Goal: Task Accomplishment & Management: Complete application form

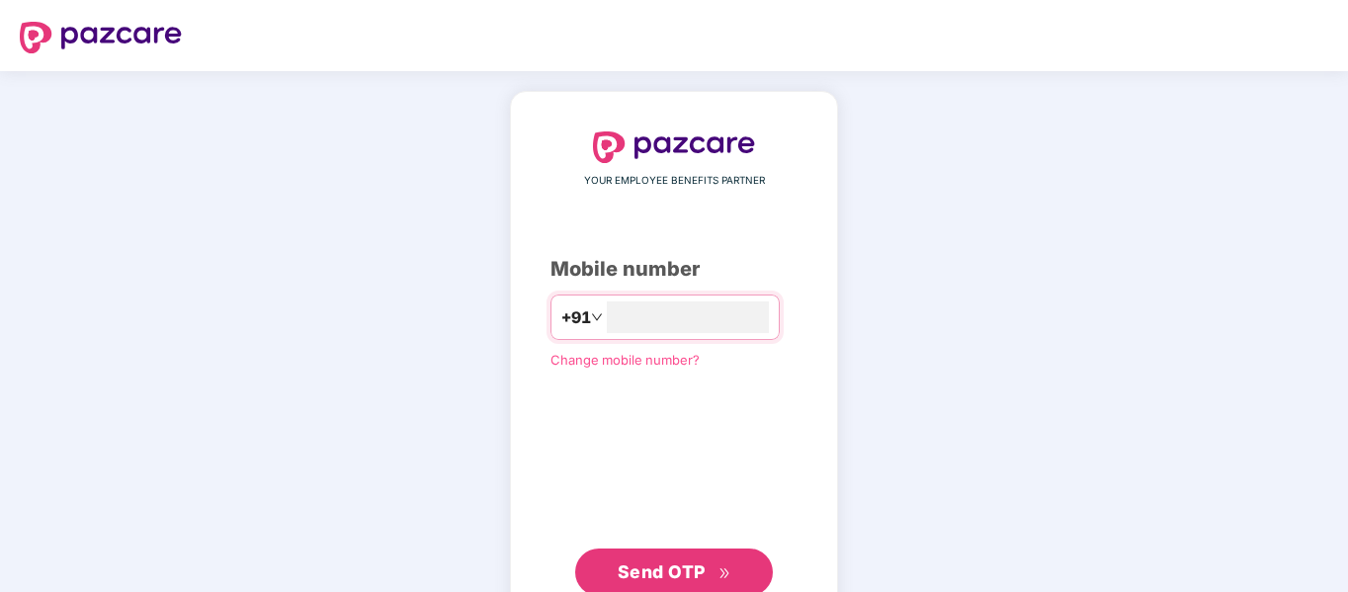
type input "**********"
click at [681, 576] on span "Send OTP" at bounding box center [662, 569] width 88 height 21
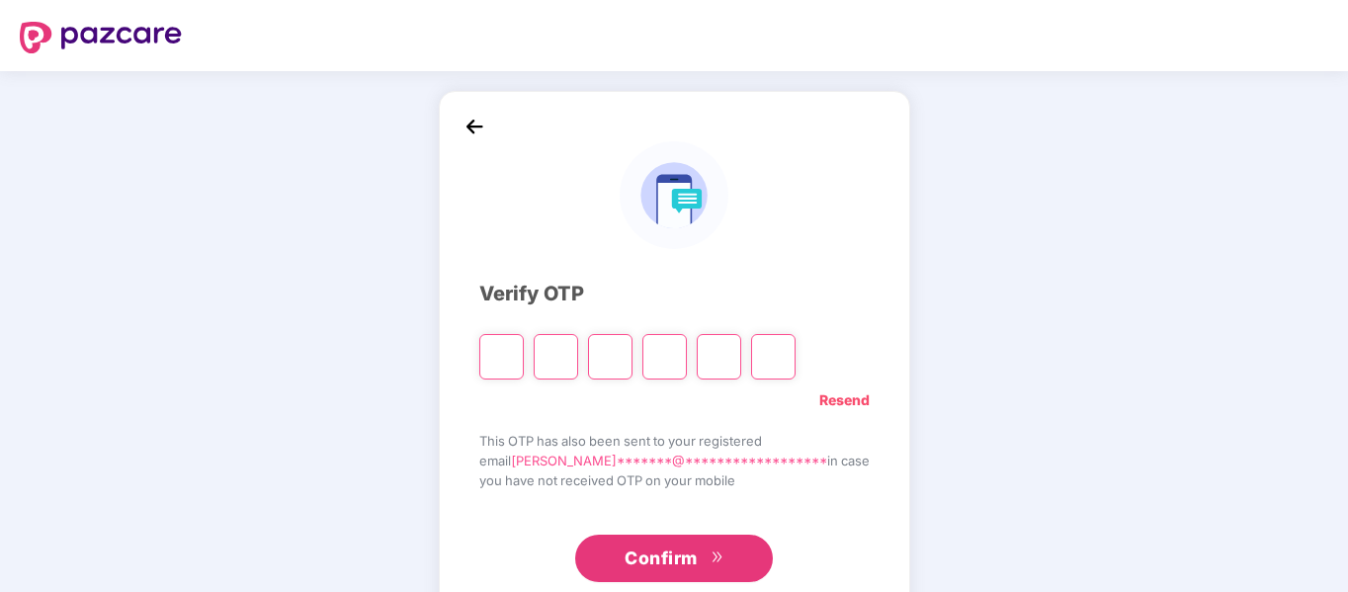
click at [524, 355] on input "Please enter verification code. Digit 1" at bounding box center [501, 356] width 44 height 45
type input "*"
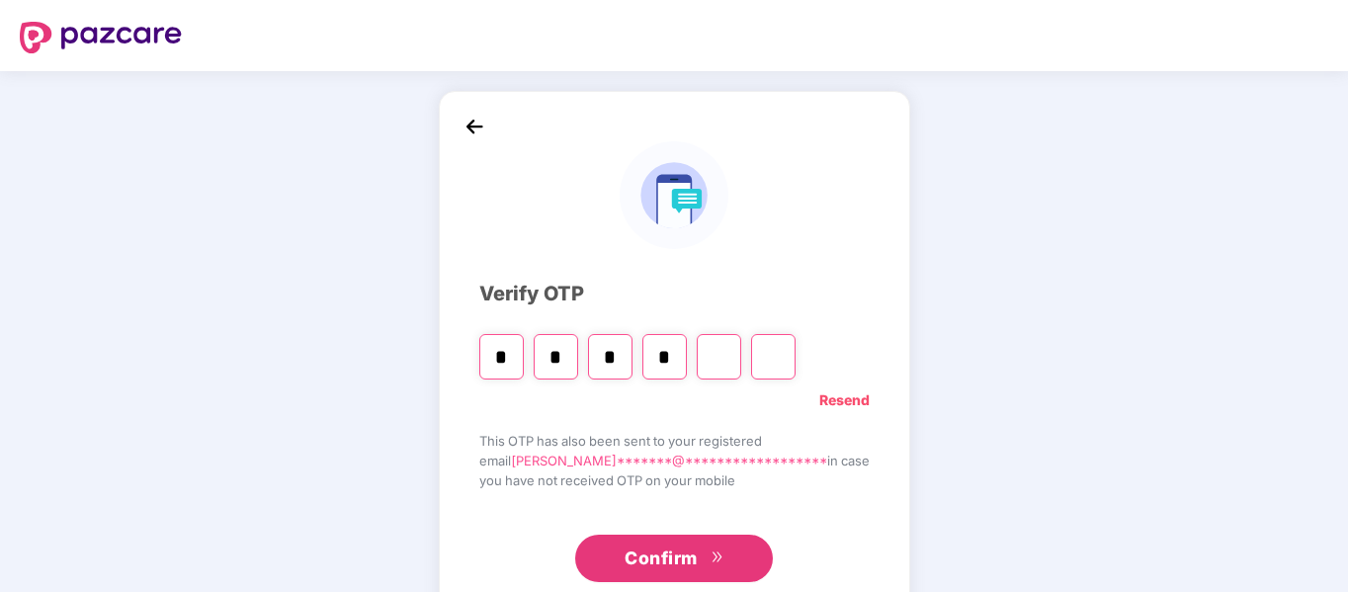
type input "*"
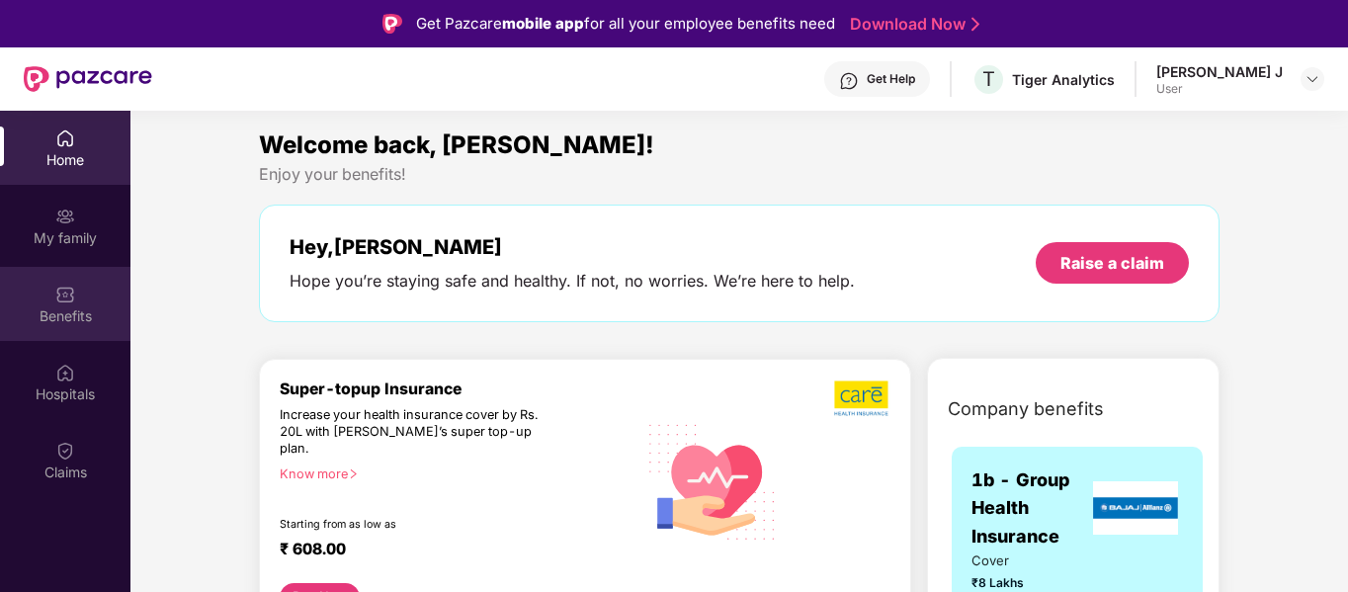
click at [39, 300] on div "Benefits" at bounding box center [65, 304] width 130 height 74
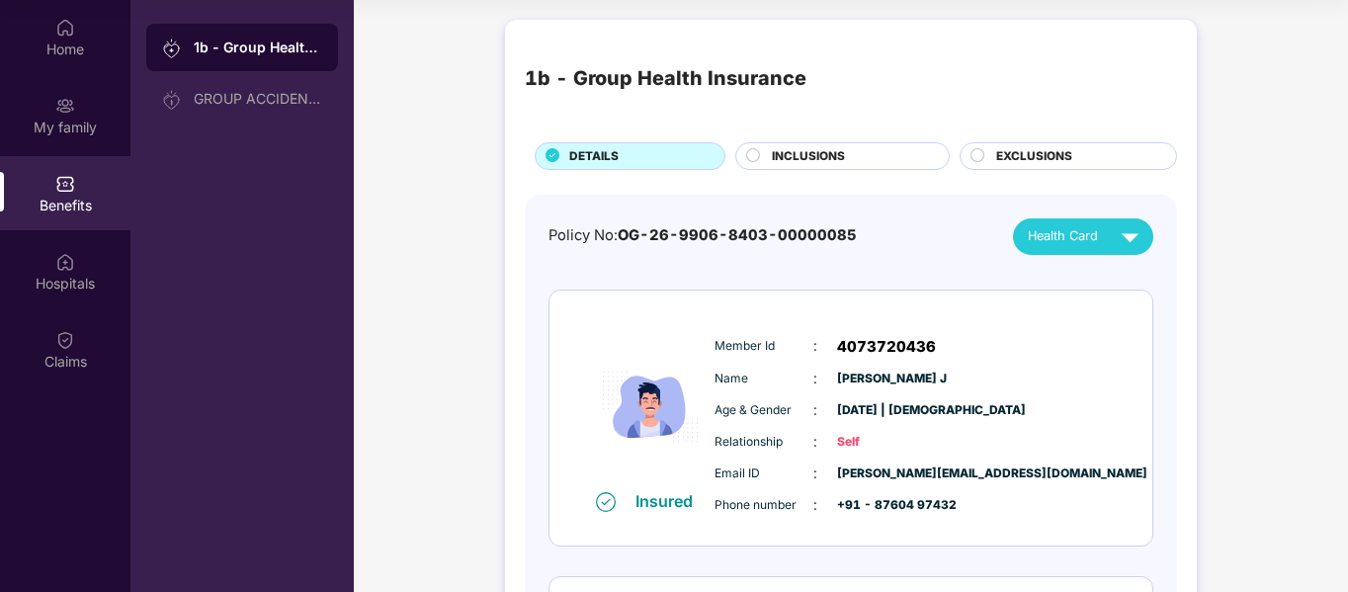
click at [836, 156] on span "INCLUSIONS" at bounding box center [808, 156] width 73 height 19
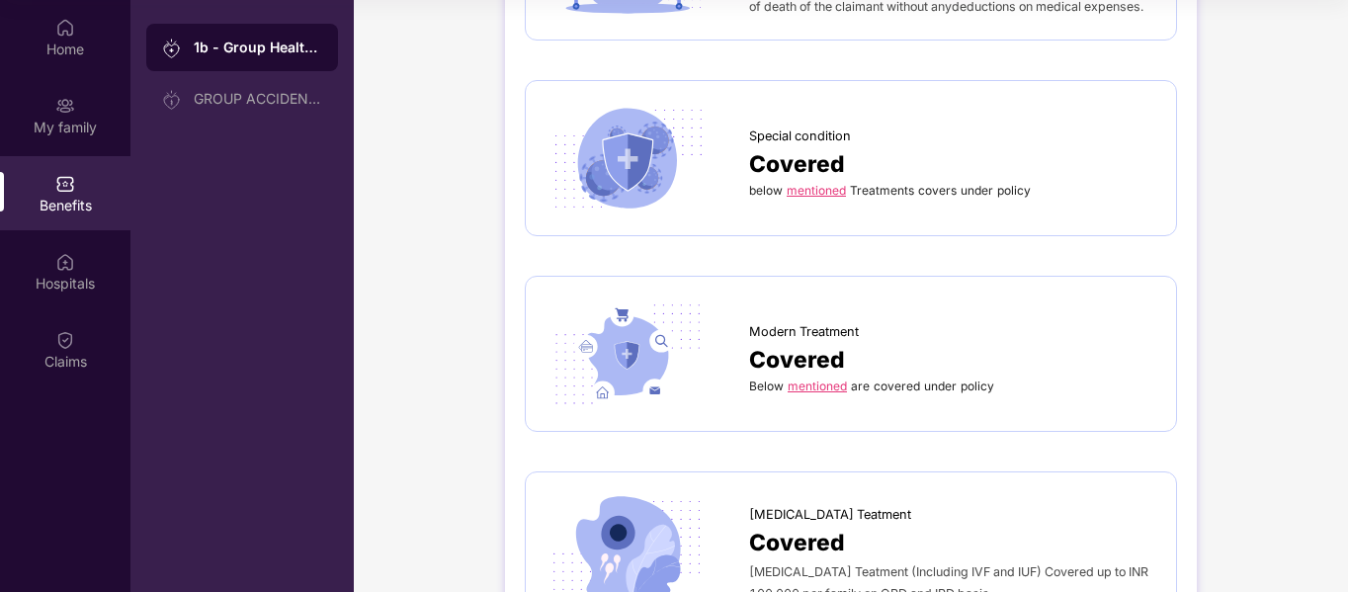
scroll to position [4561, 0]
click at [803, 379] on link "mentioned" at bounding box center [817, 386] width 59 height 15
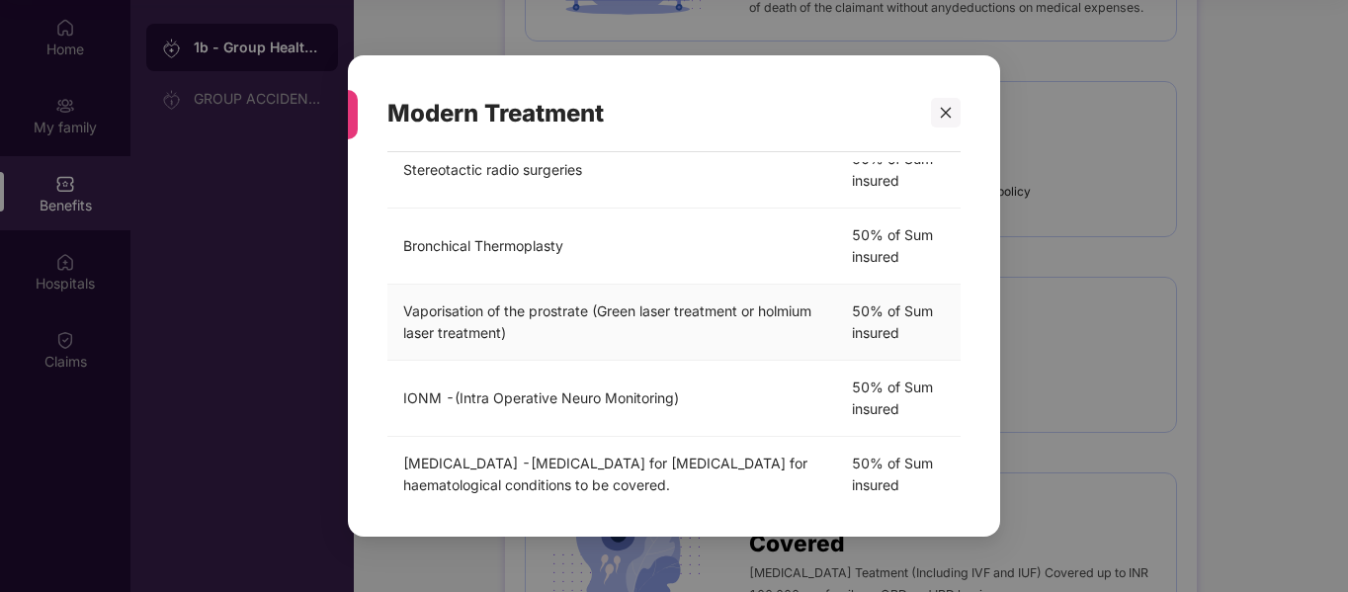
scroll to position [688, 0]
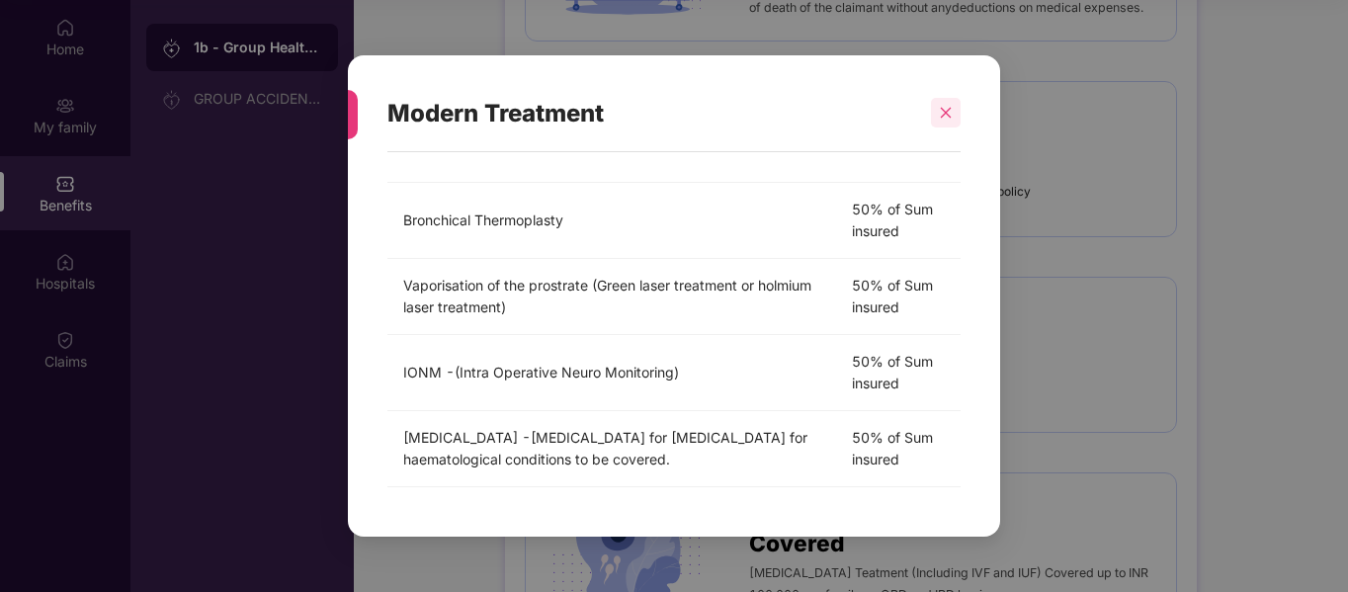
click at [942, 108] on icon "close" at bounding box center [946, 113] width 14 height 14
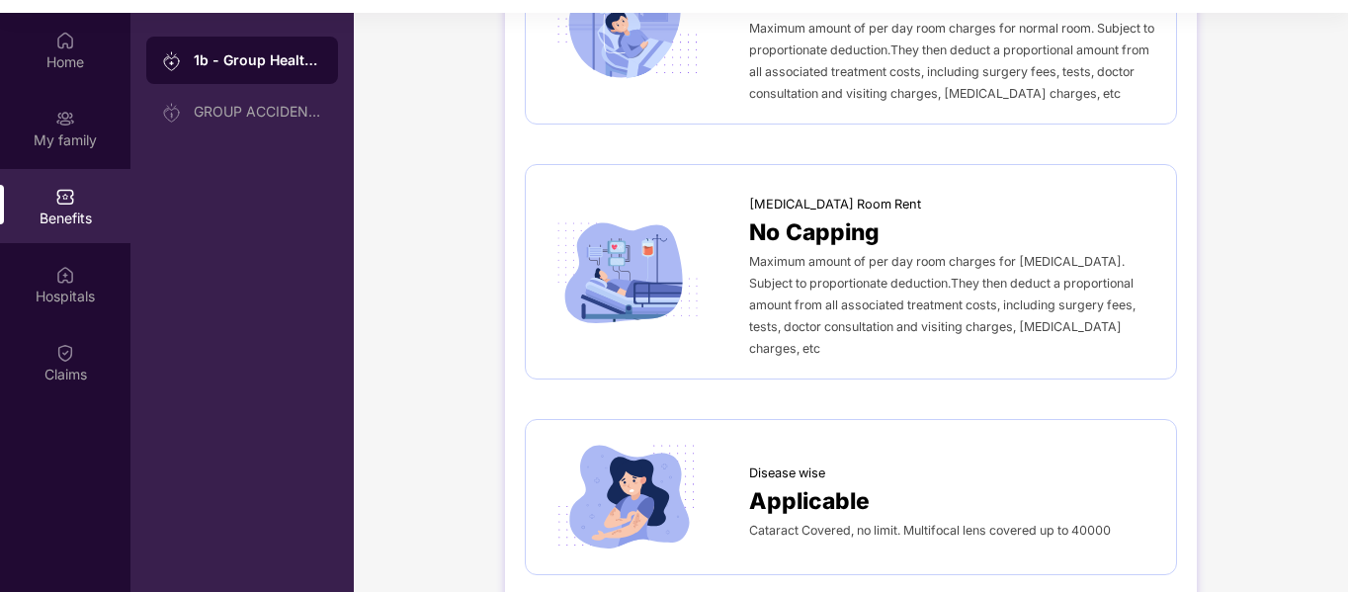
scroll to position [517, 0]
click at [801, 485] on span "Applicable" at bounding box center [809, 503] width 121 height 36
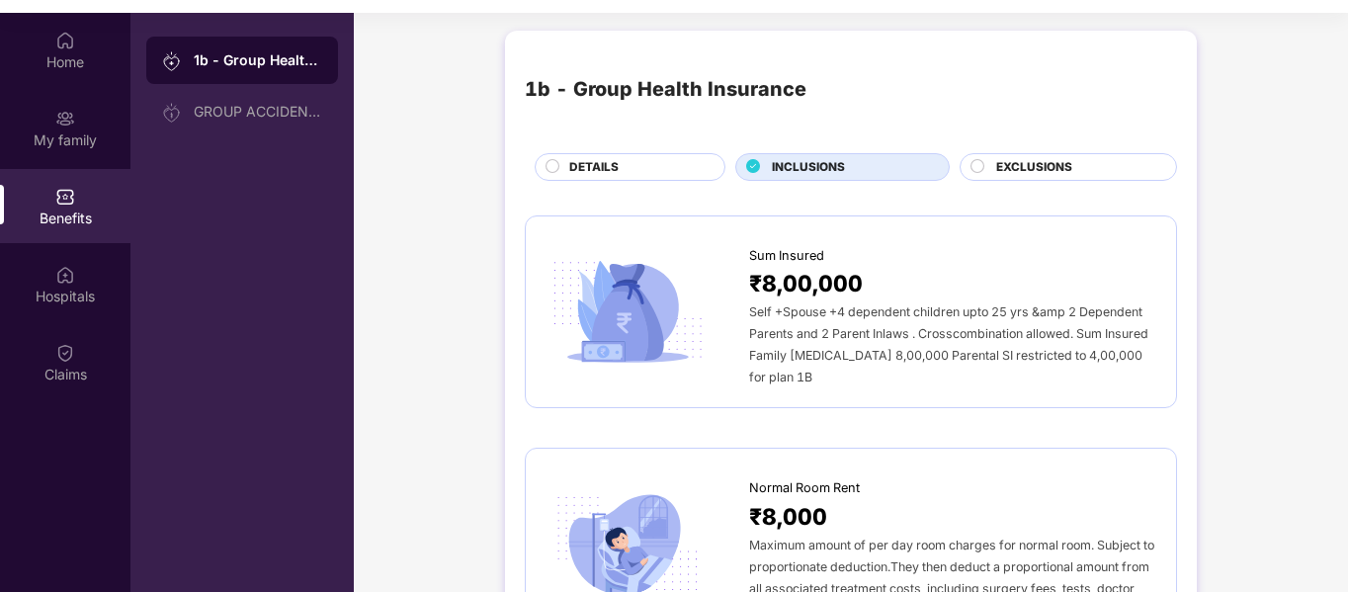
scroll to position [0, 0]
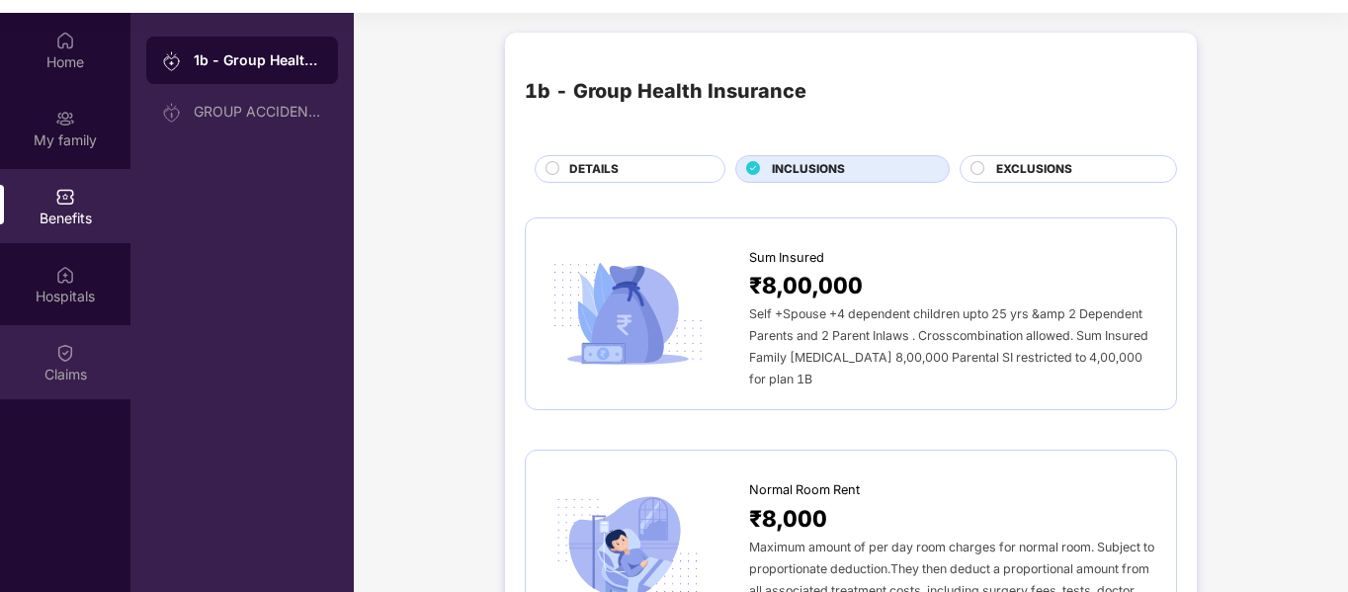
click at [73, 379] on div "Claims" at bounding box center [65, 375] width 130 height 20
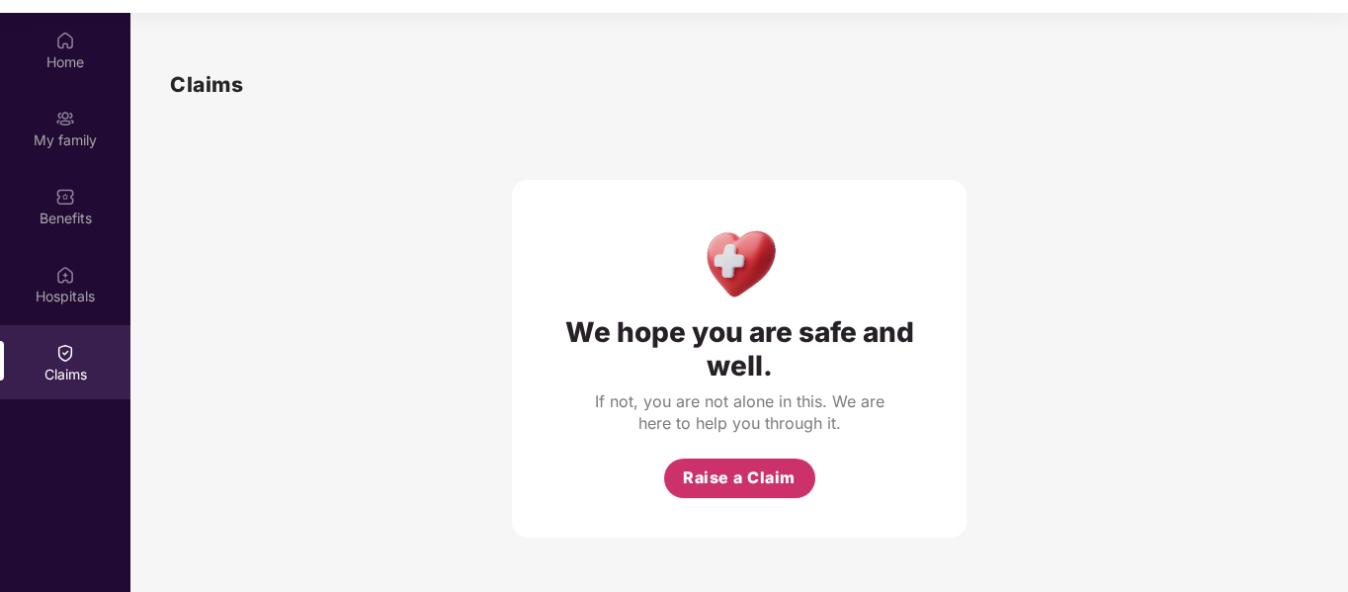
click at [717, 465] on span "Raise a Claim" at bounding box center [739, 477] width 113 height 25
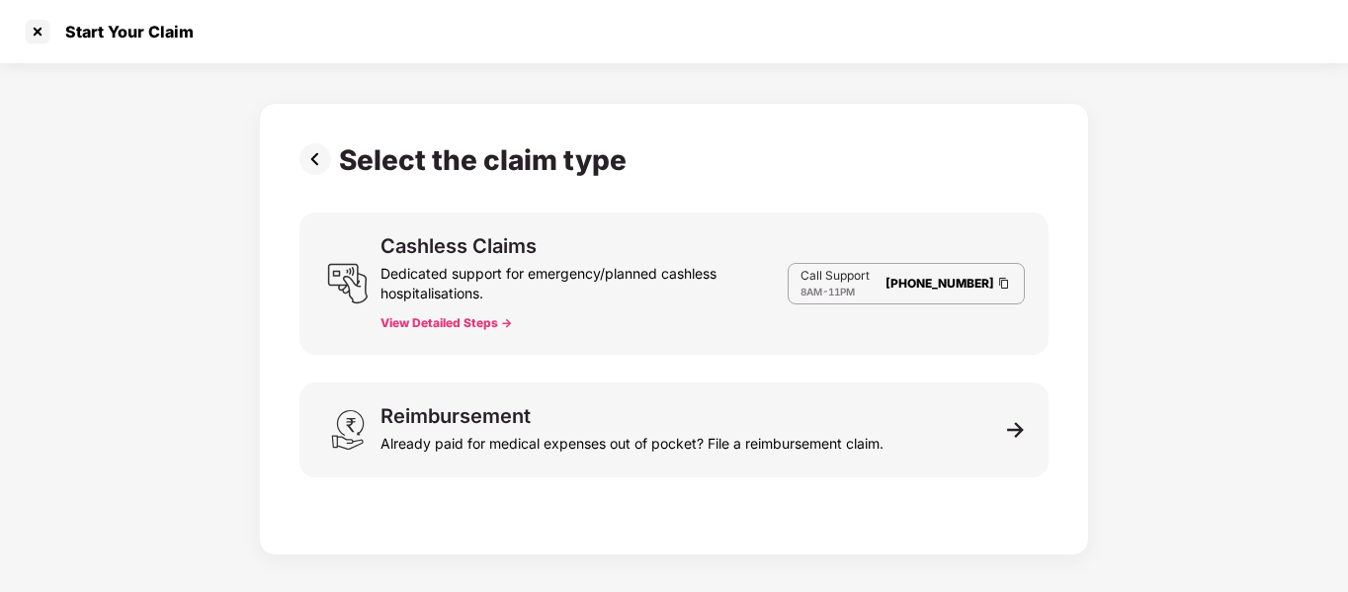
scroll to position [35, 0]
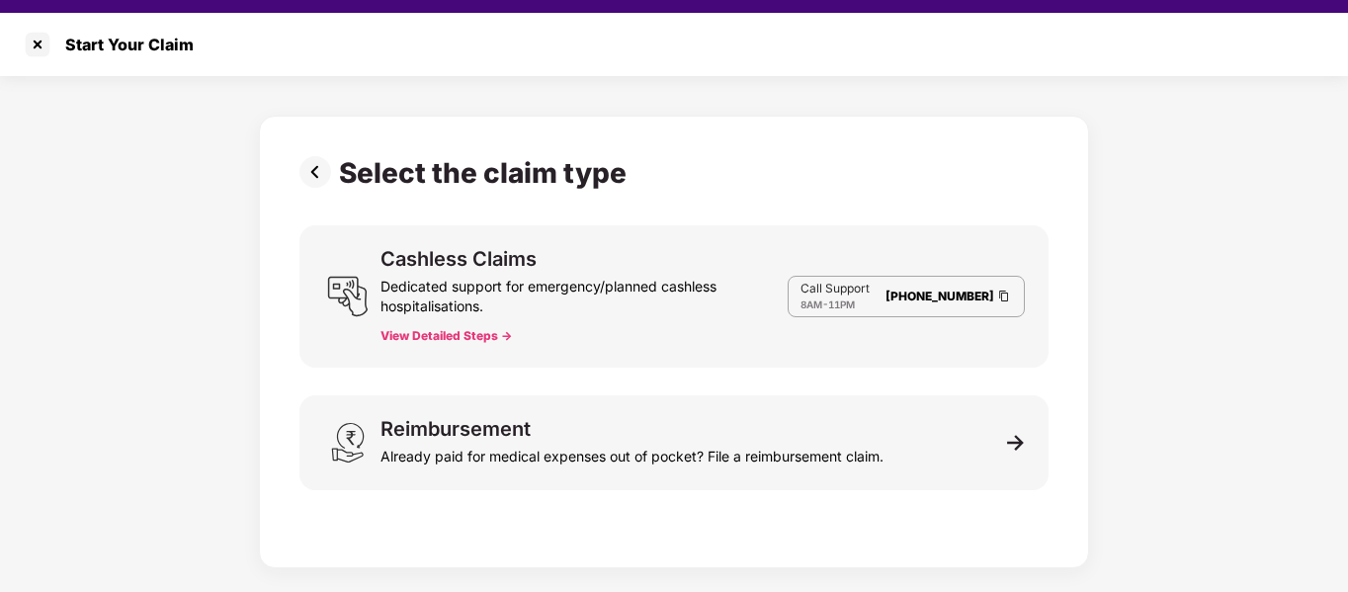
click at [463, 341] on button "View Detailed Steps ->" at bounding box center [445, 336] width 131 height 16
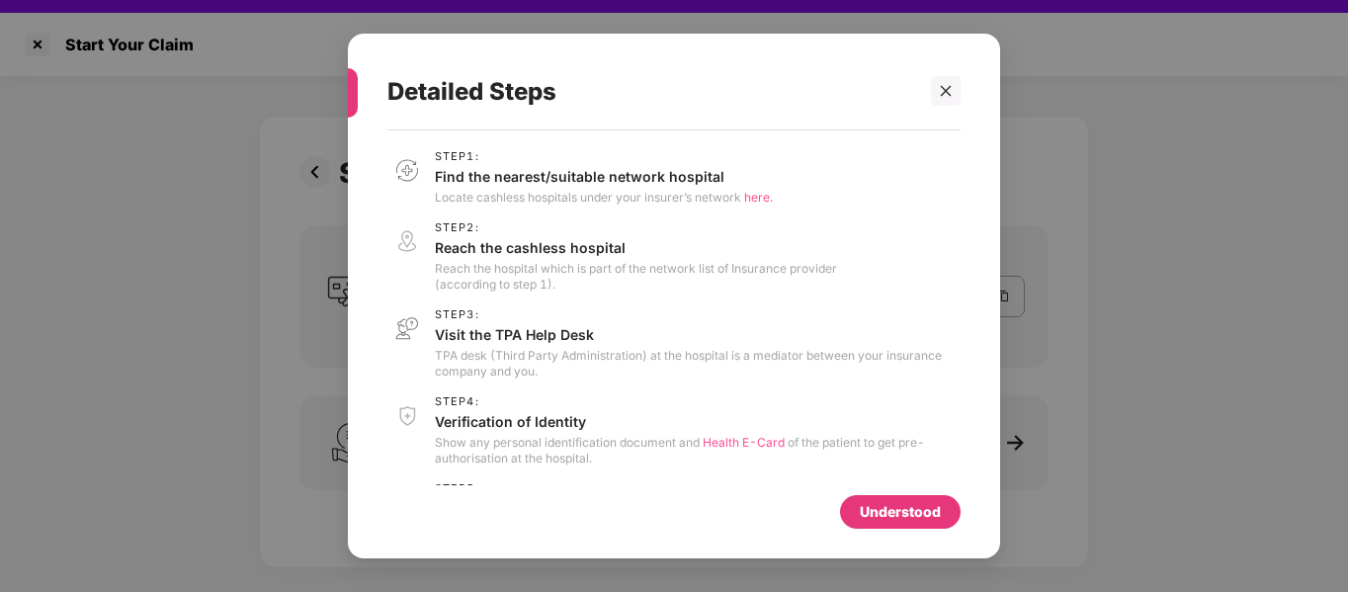
scroll to position [76, 0]
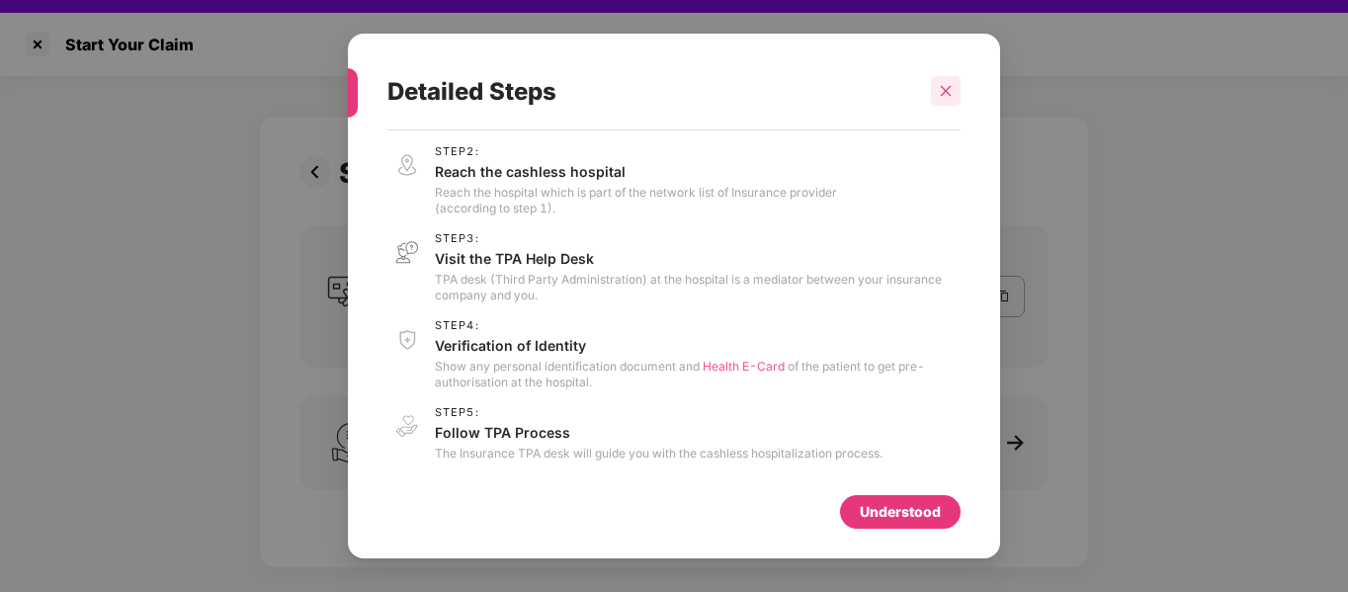
click at [958, 100] on div at bounding box center [946, 91] width 30 height 30
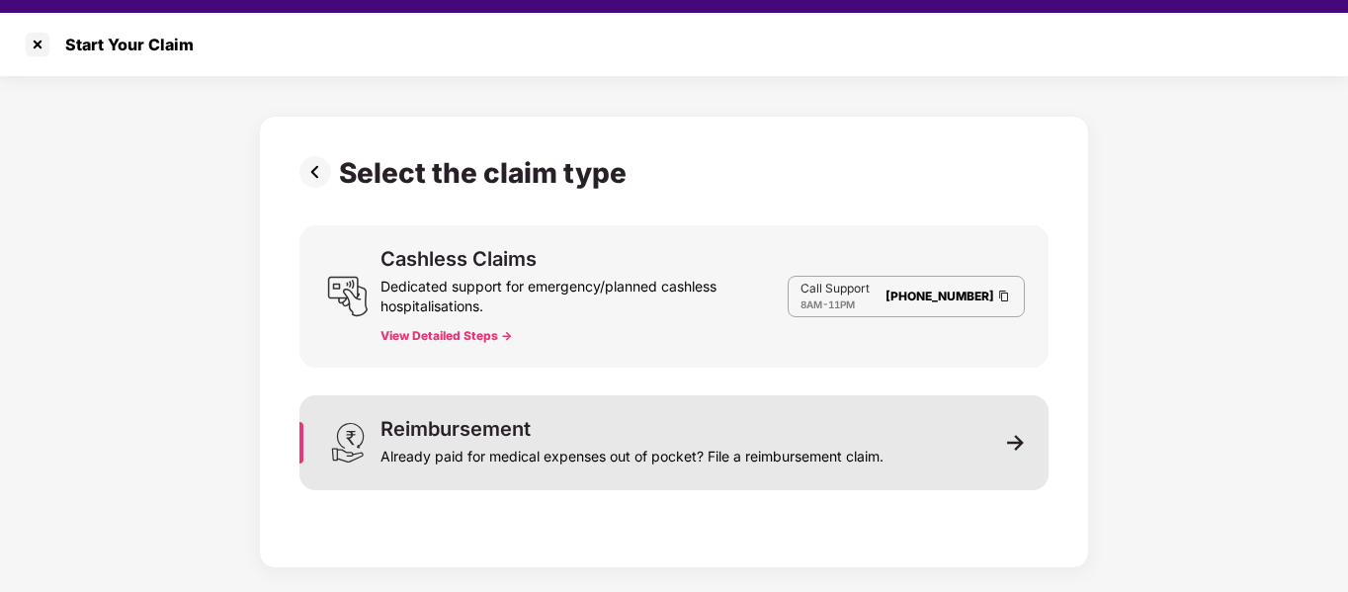
click at [1014, 450] on img at bounding box center [1016, 443] width 18 height 18
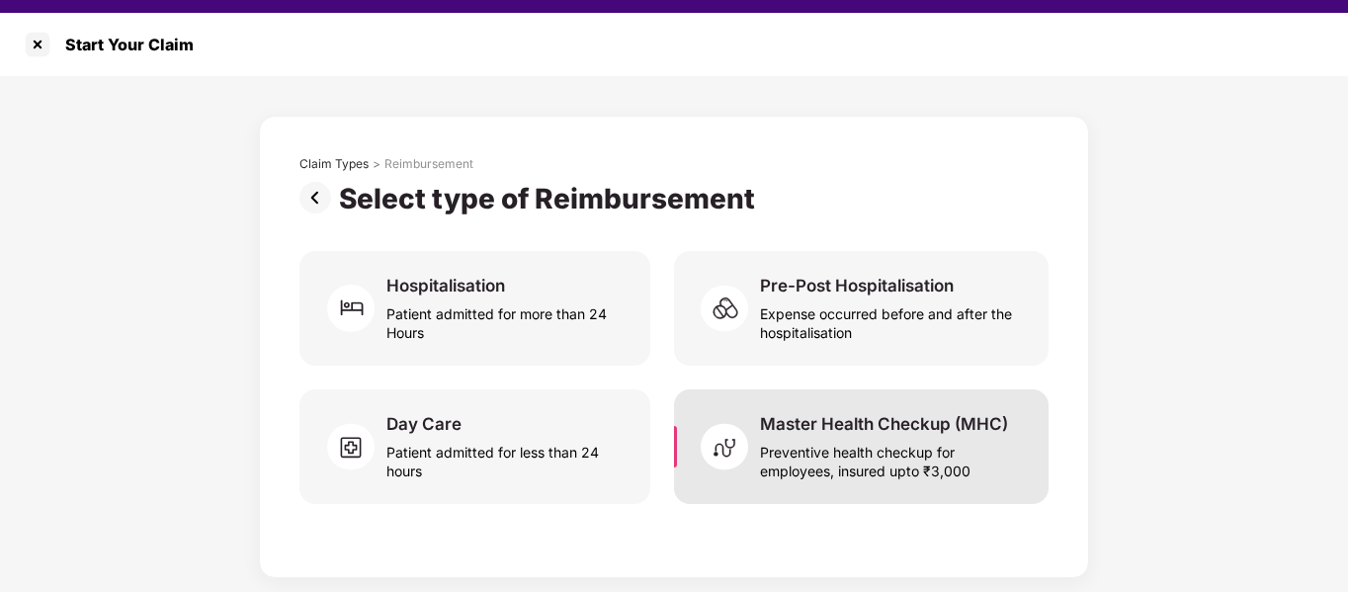
scroll to position [47, 0]
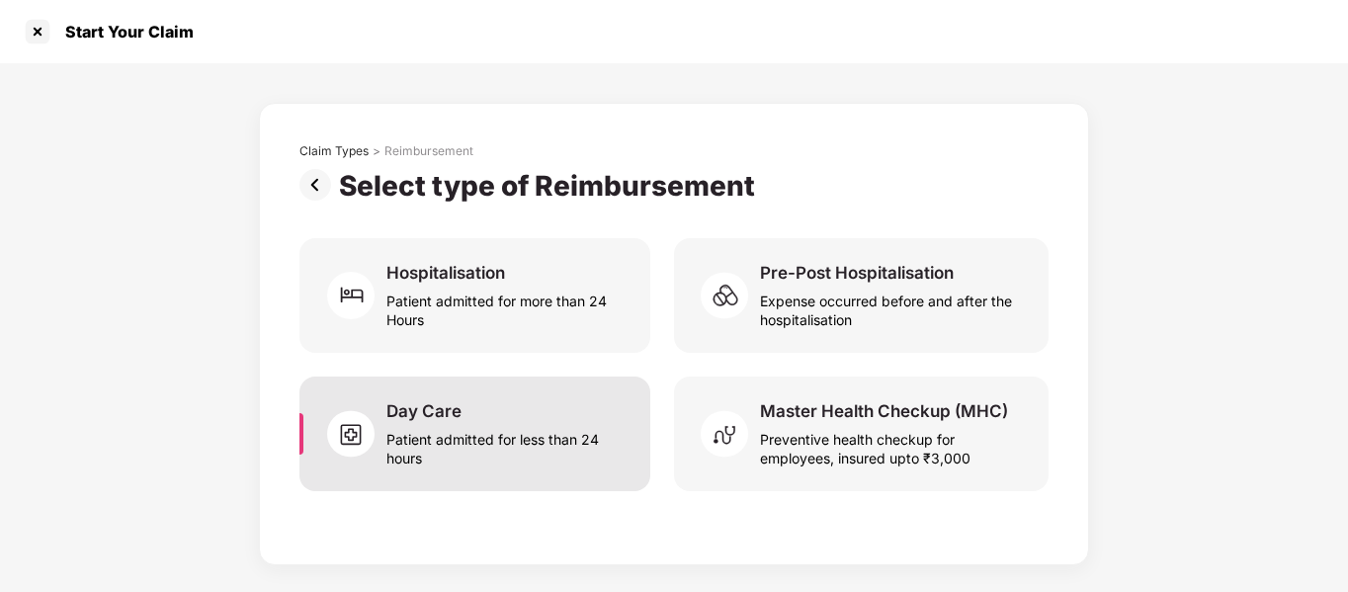
click at [536, 410] on div "Day Care Patient admitted for less than 24 hours" at bounding box center [506, 433] width 240 height 67
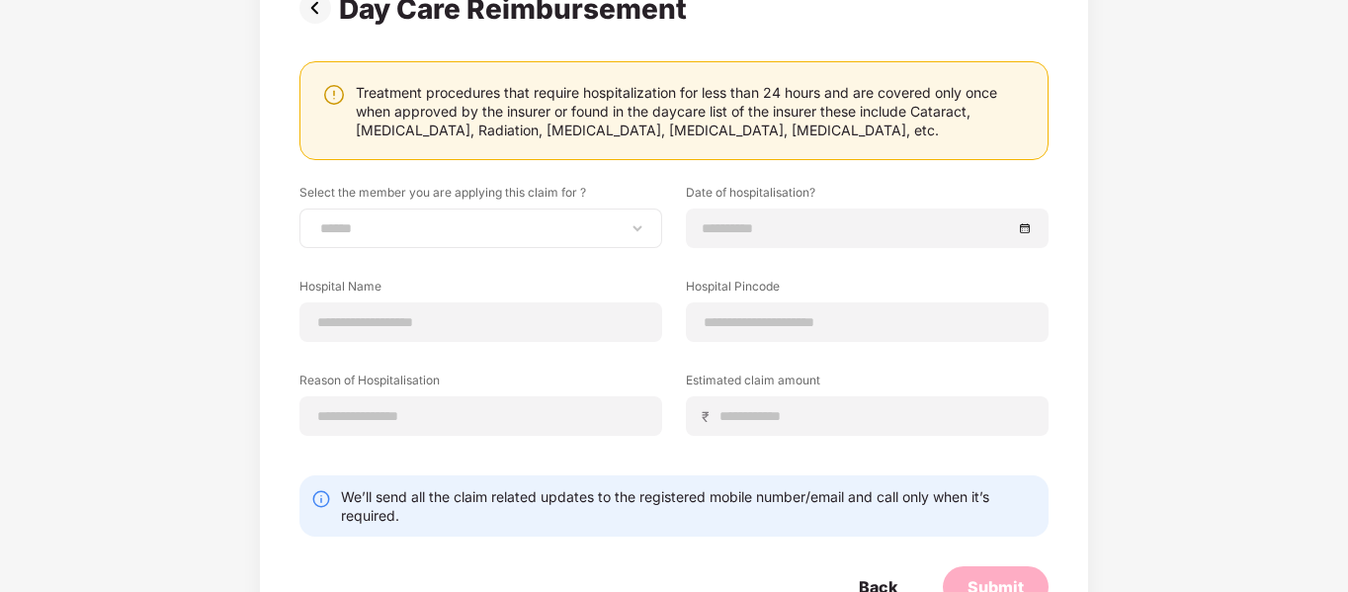
scroll to position [243, 0]
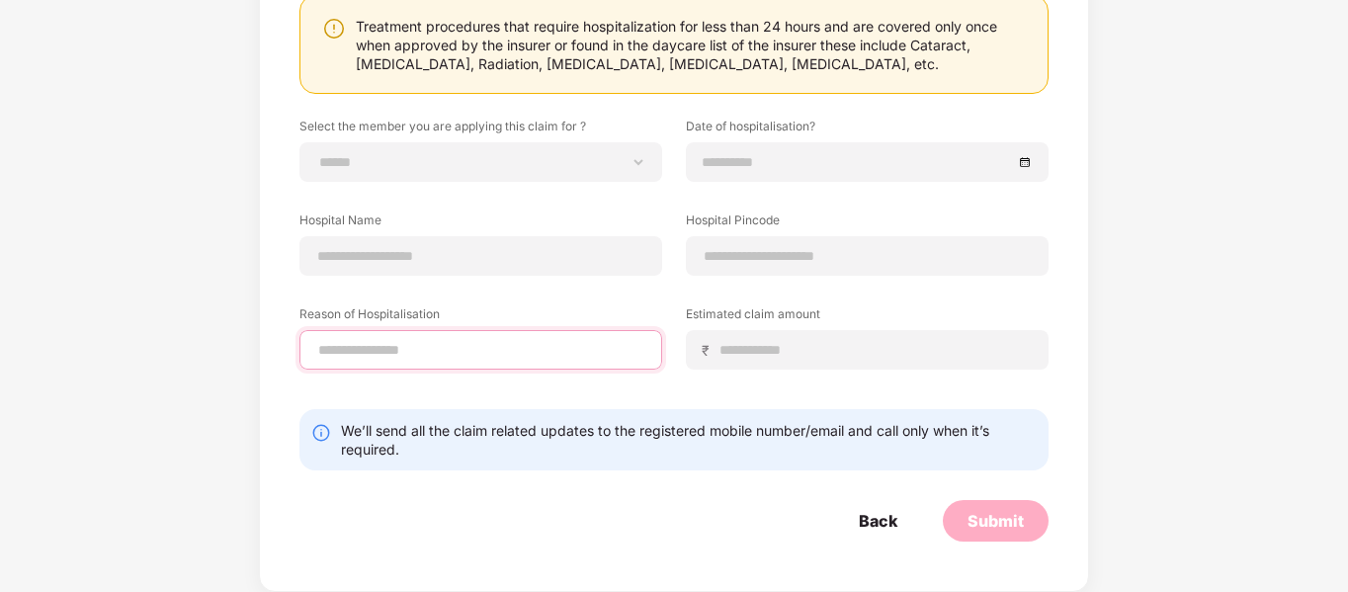
click at [519, 359] on input at bounding box center [480, 350] width 329 height 21
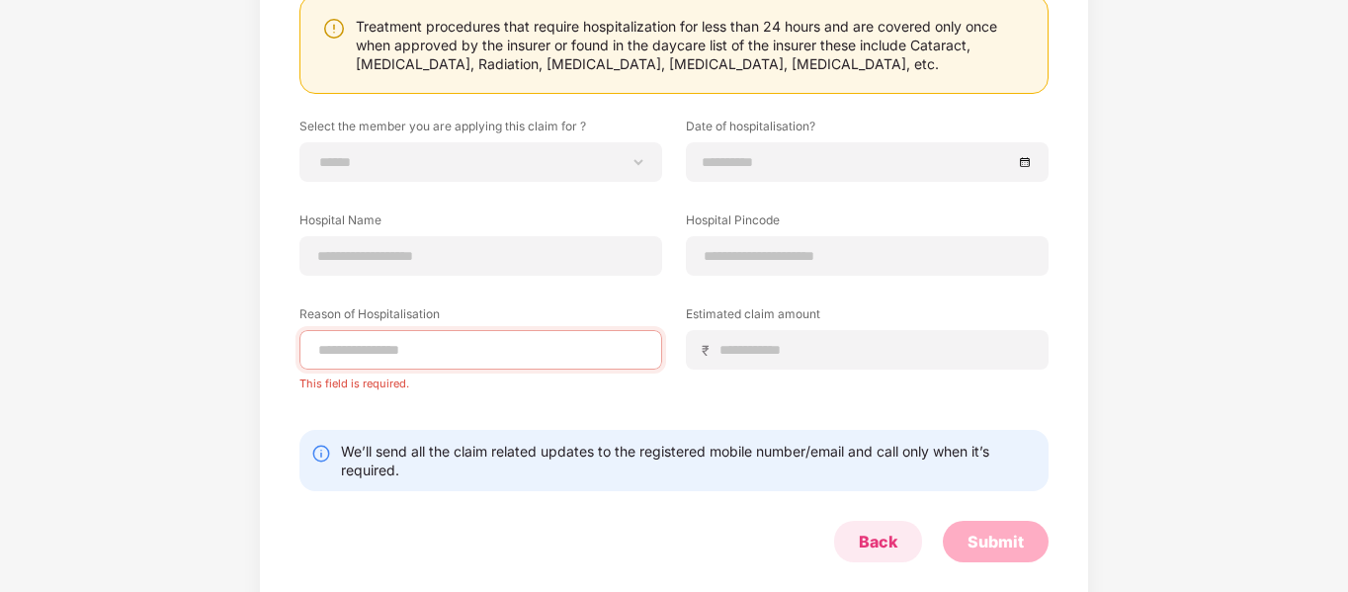
click at [893, 522] on div "Back" at bounding box center [878, 542] width 88 height 42
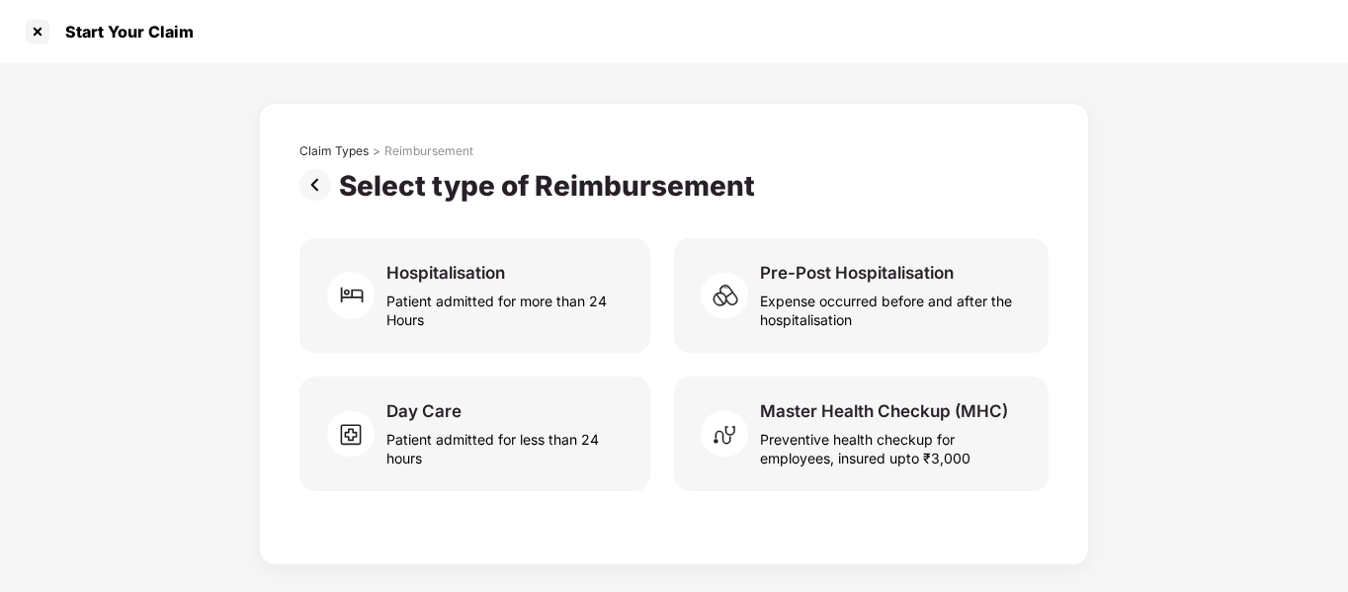
scroll to position [0, 0]
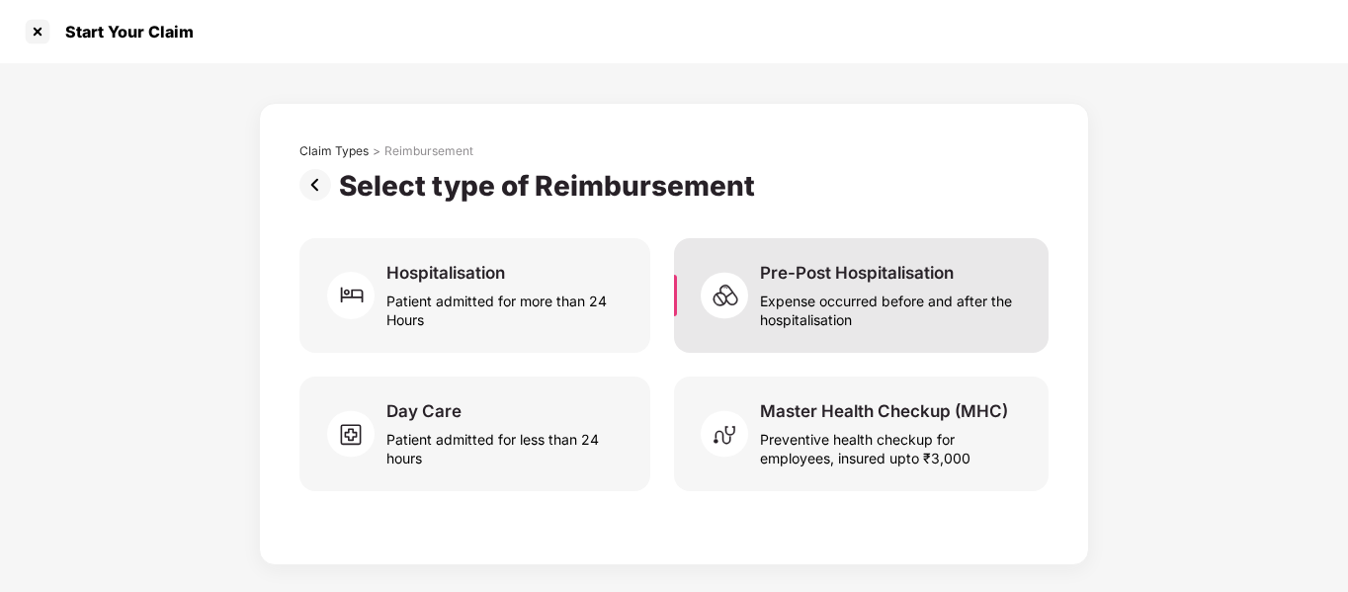
click at [791, 309] on div "Expense occurred before and after the hospitalisation" at bounding box center [892, 306] width 265 height 45
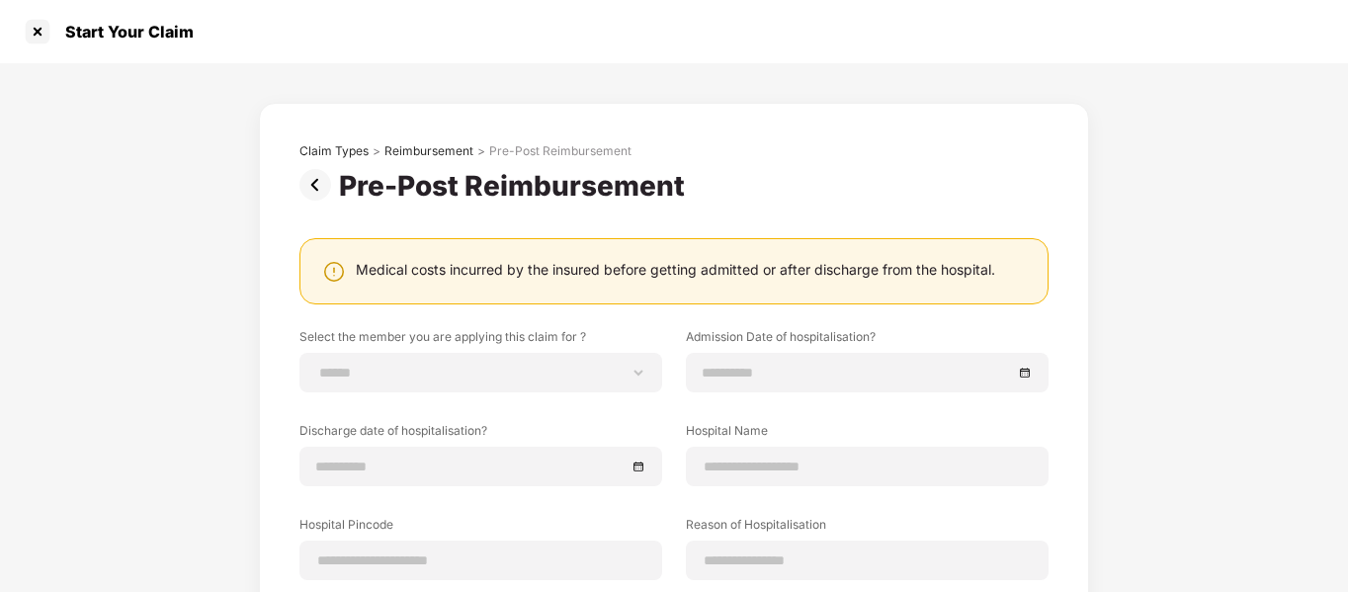
scroll to position [141, 0]
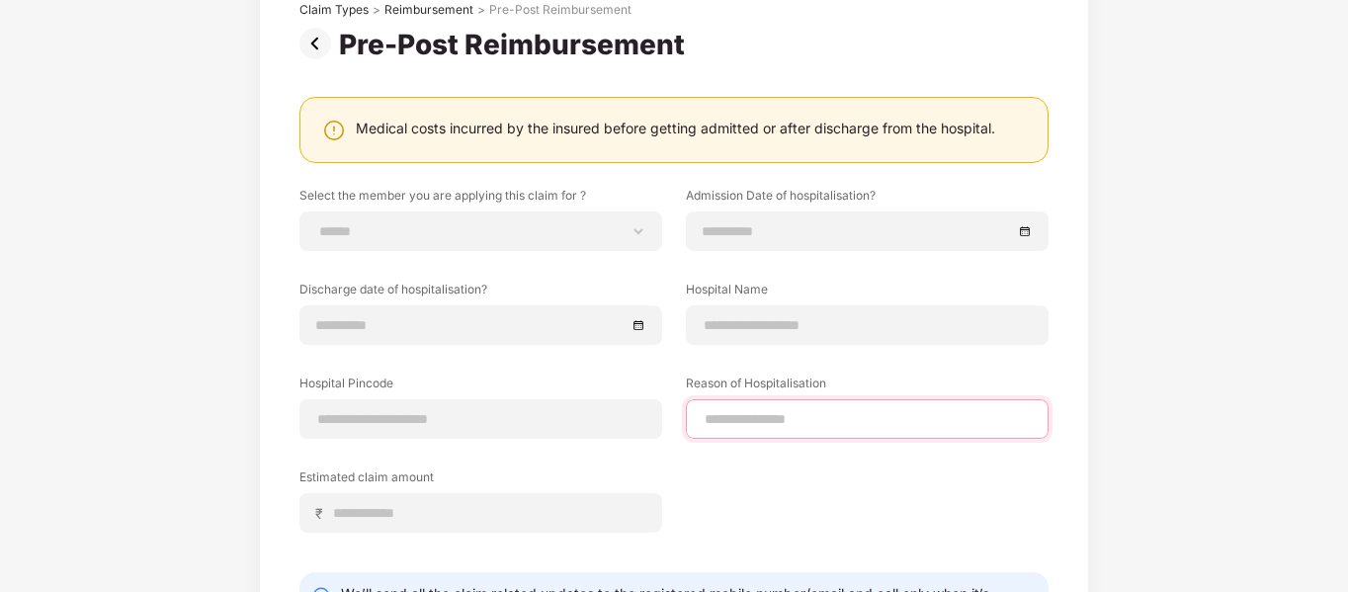
click at [800, 410] on input at bounding box center [867, 419] width 329 height 21
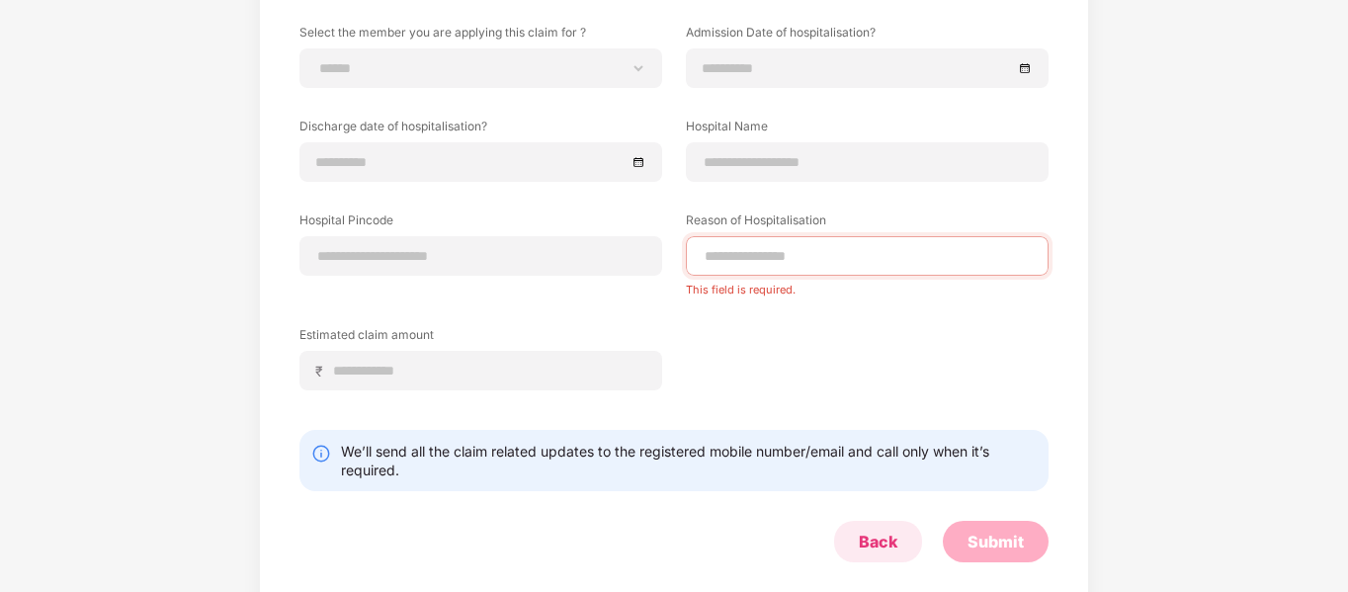
click at [875, 511] on form "**********" at bounding box center [673, 293] width 749 height 539
click at [886, 551] on div "Back" at bounding box center [878, 542] width 39 height 22
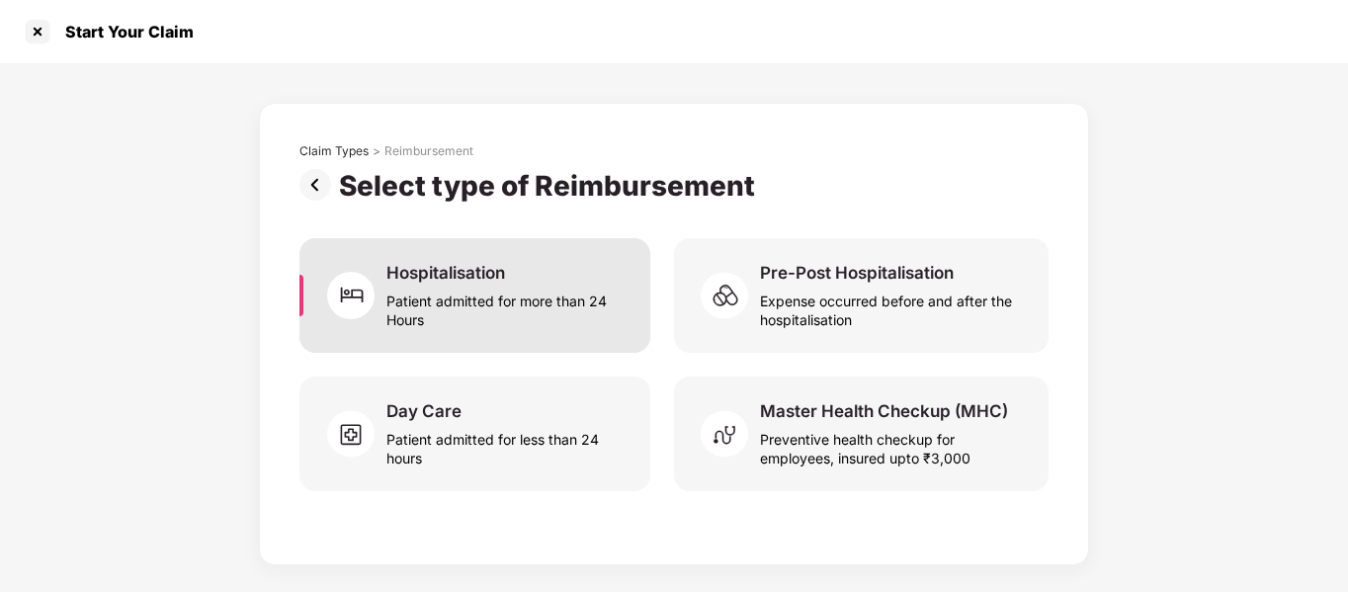
scroll to position [0, 0]
